Goal: Task Accomplishment & Management: Use online tool/utility

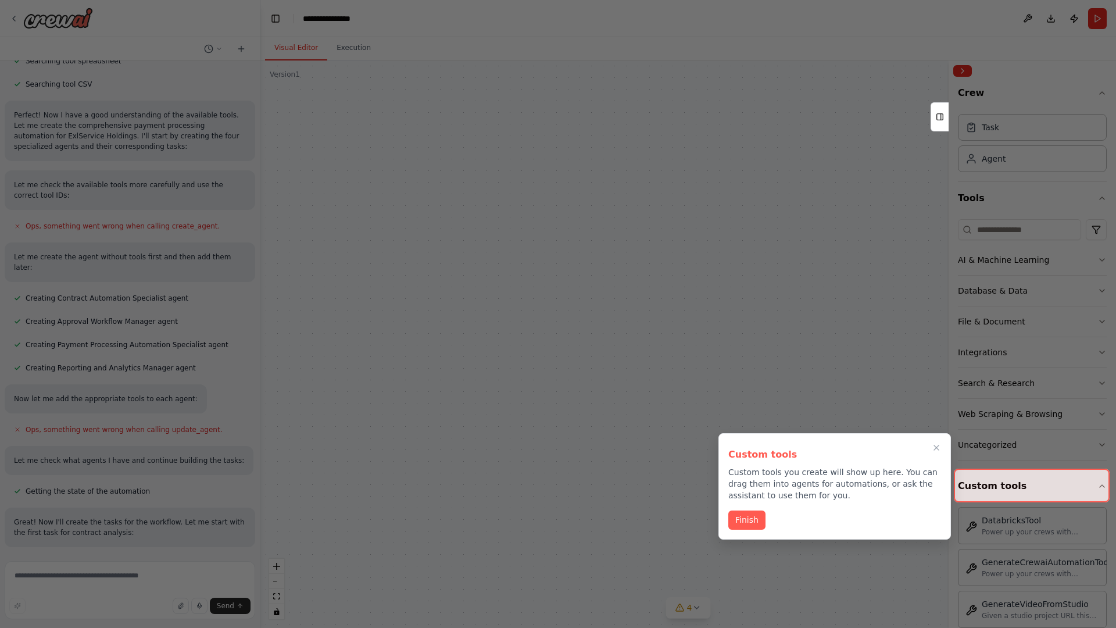
scroll to position [1262, 0]
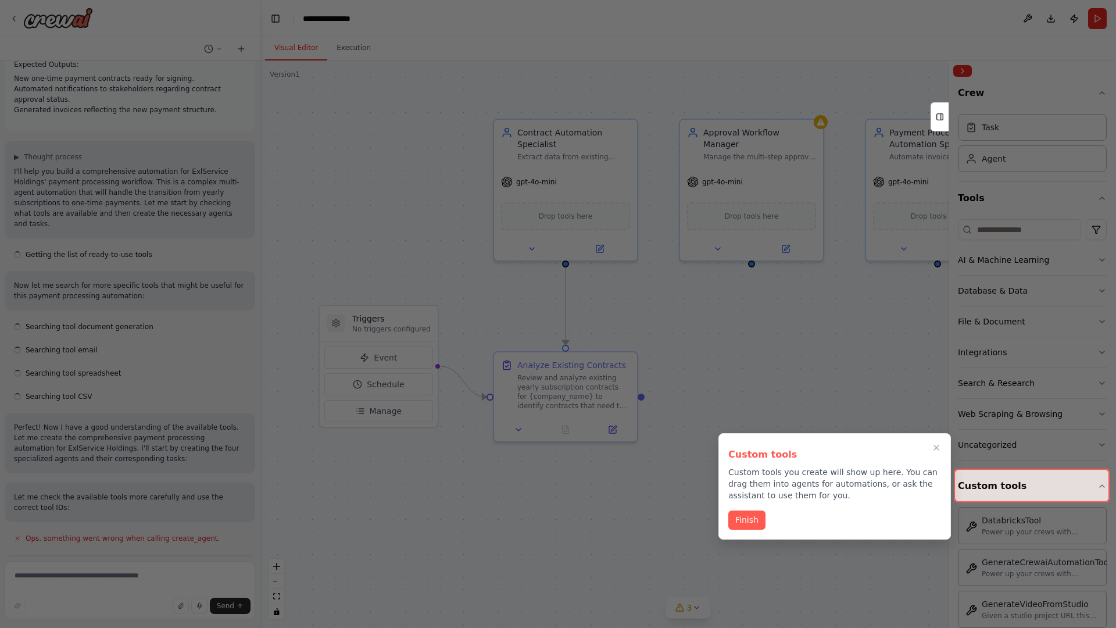
scroll to position [1262, 0]
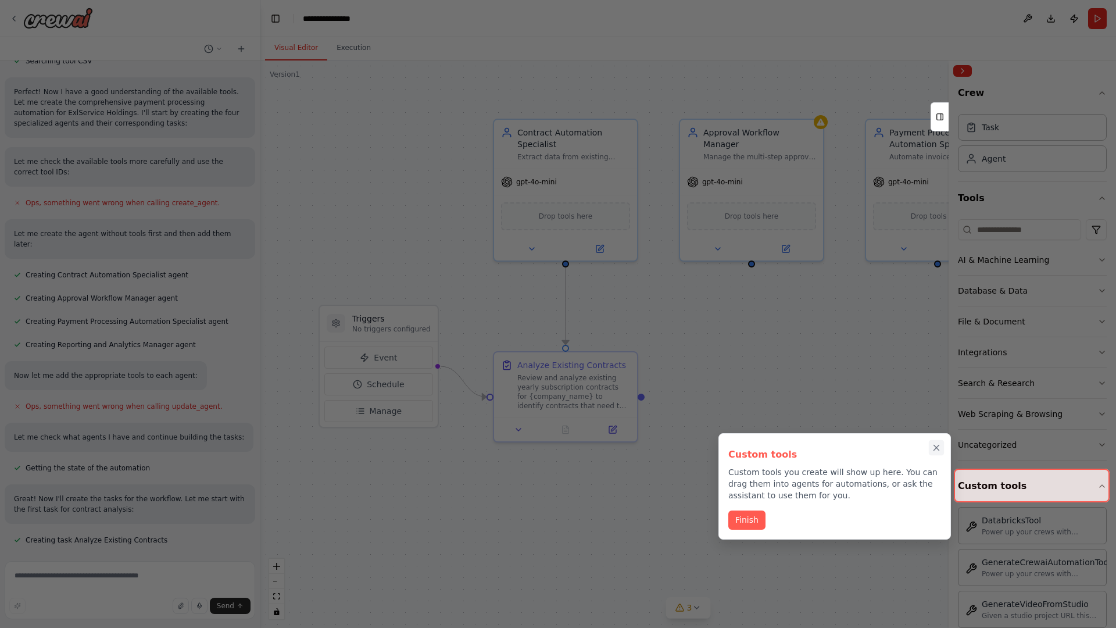
click at [937, 448] on icon "Close walkthrough" at bounding box center [936, 447] width 5 height 5
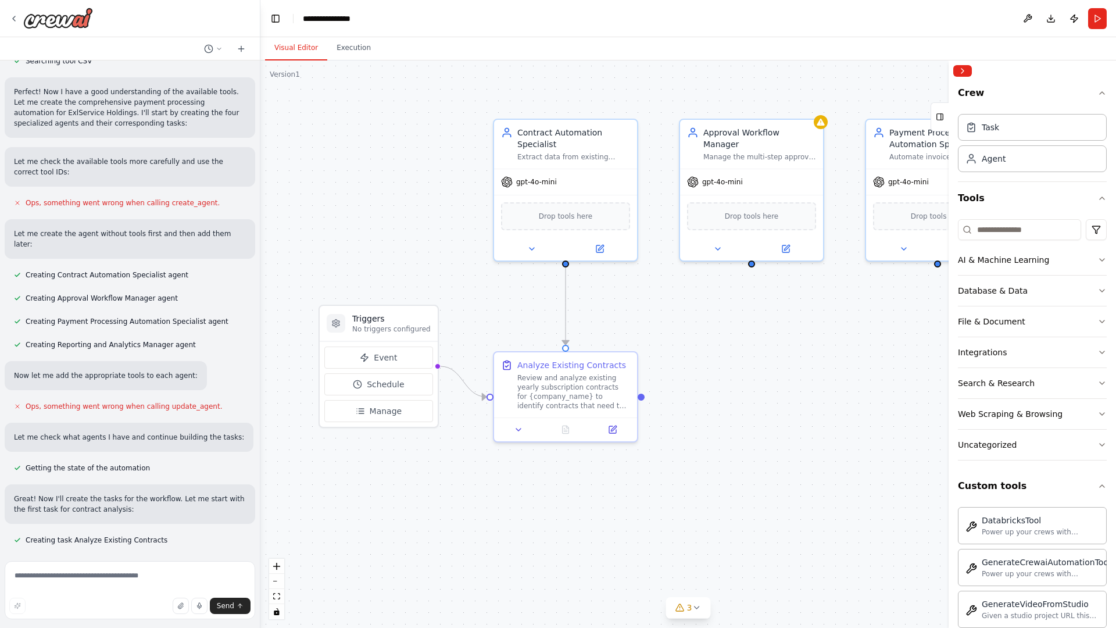
scroll to position [1286, 0]
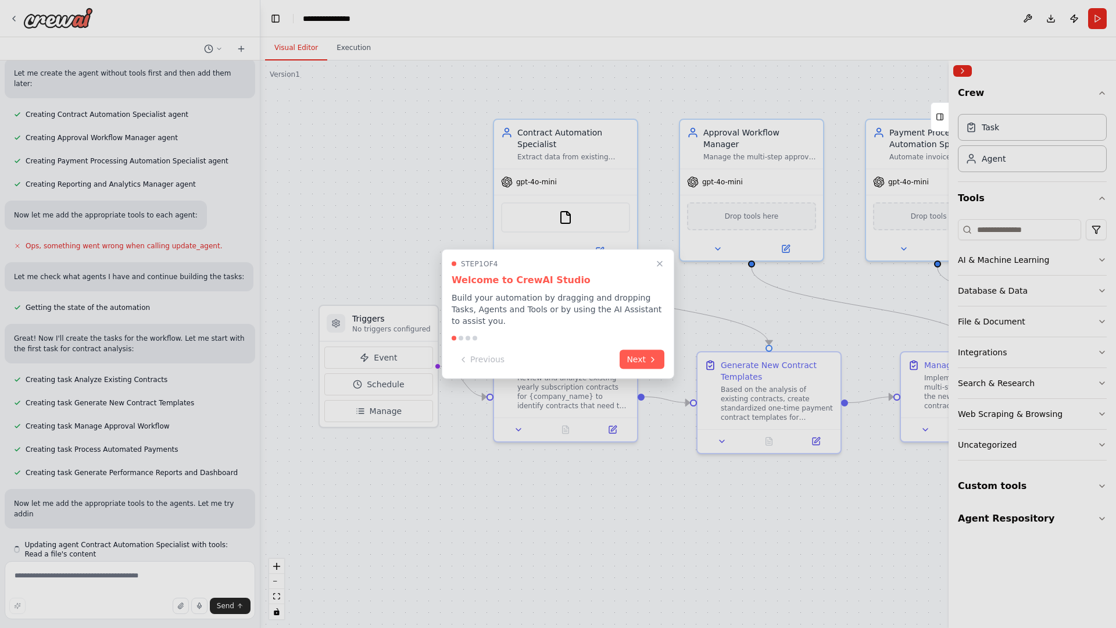
scroll to position [1426, 0]
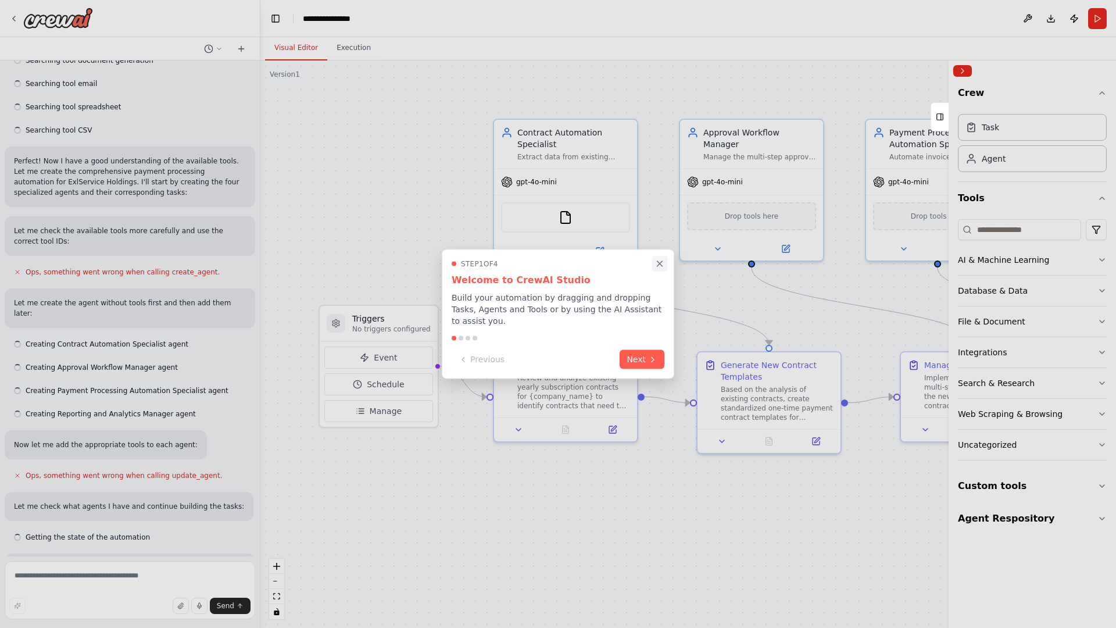
click at [660, 263] on icon "Close walkthrough" at bounding box center [660, 263] width 5 height 5
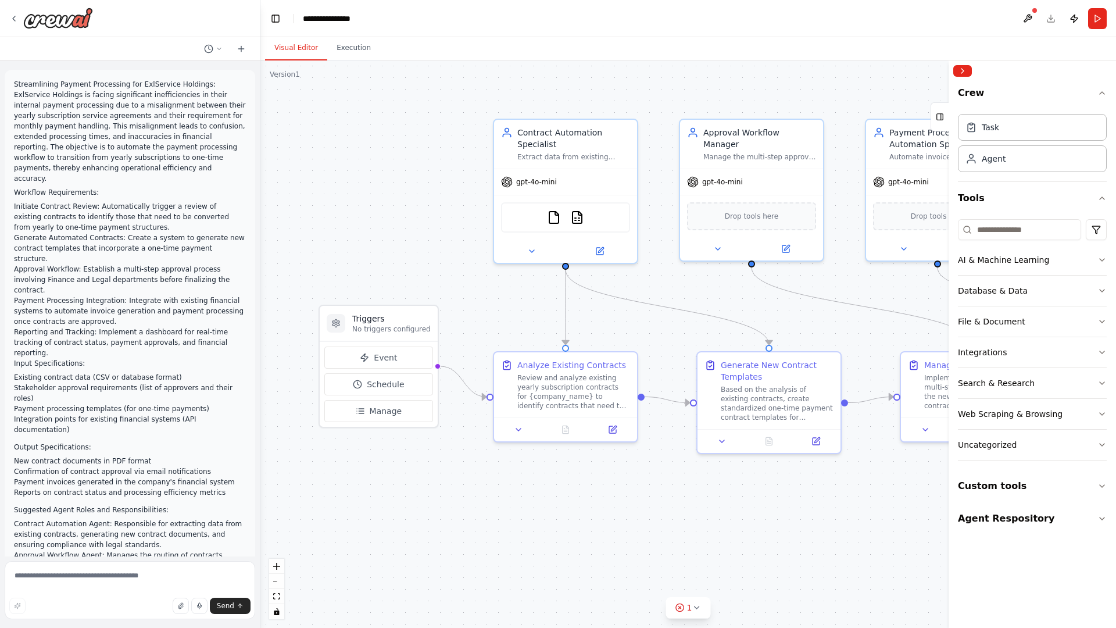
click at [16, 81] on p "Streamlining Payment Processing for ExlService Holdings: ExlService Holdings is…" at bounding box center [130, 131] width 232 height 105
click at [342, 128] on div ".deletable-edge-delete-btn { width: 20px; height: 20px; border: 0px solid #ffff…" at bounding box center [688, 344] width 856 height 568
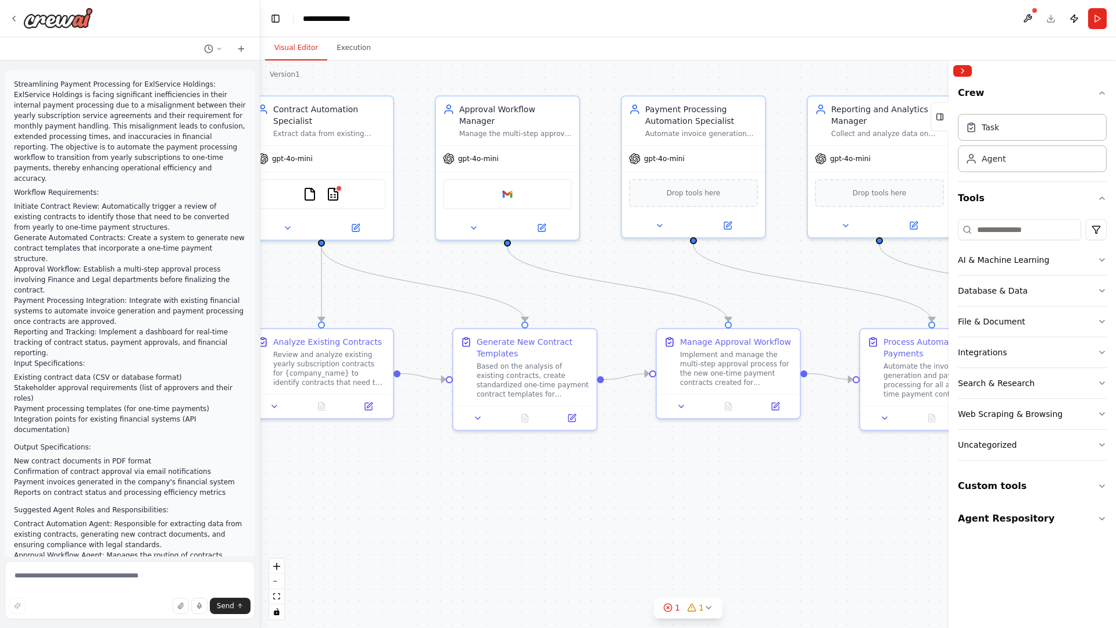
drag, startPoint x: 413, startPoint y: 585, endPoint x: 169, endPoint y: 562, distance: 245.3
click at [169, 562] on div "Streamlining Payment Processing for ExlService Holdings: ExlService Holdings is…" at bounding box center [558, 314] width 1116 height 628
drag, startPoint x: 169, startPoint y: 562, endPoint x: 467, endPoint y: 309, distance: 391.2
click at [467, 309] on div "Streamlining Payment Processing for ExlService Holdings: ExlService Holdings is…" at bounding box center [558, 314] width 1116 height 628
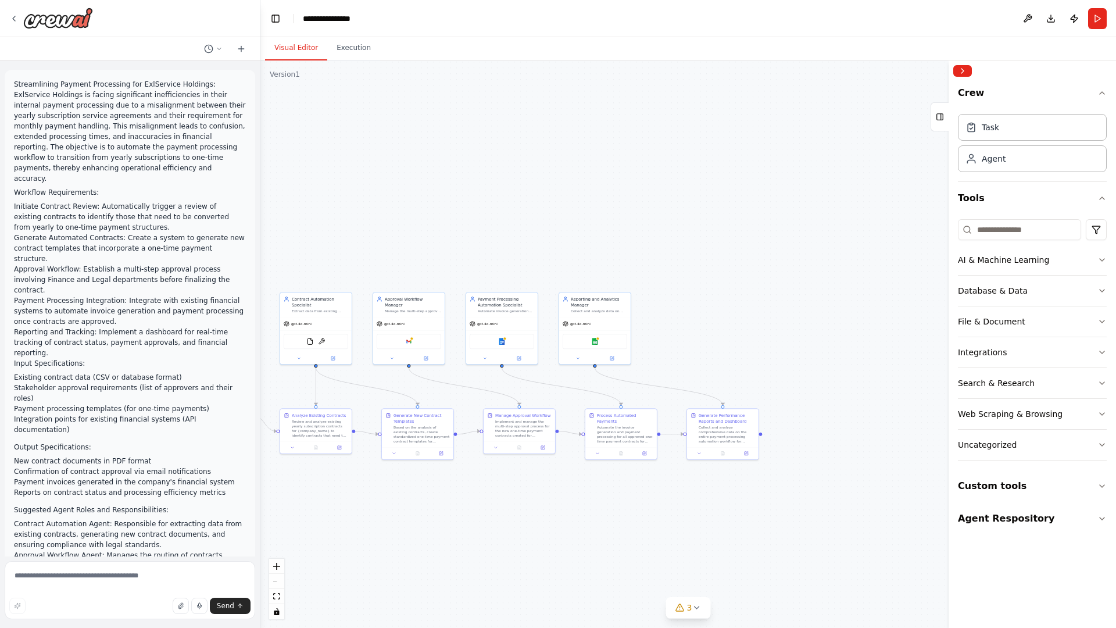
drag, startPoint x: 561, startPoint y: 129, endPoint x: 495, endPoint y: 174, distance: 79.8
click at [495, 174] on div ".deletable-edge-delete-btn { width: 20px; height: 20px; border: 0px solid #ffff…" at bounding box center [688, 344] width 856 height 568
